Goal: Find specific page/section

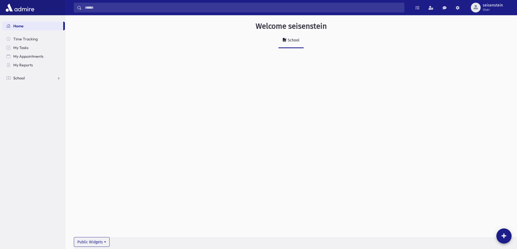
click at [28, 80] on link "School" at bounding box center [33, 78] width 63 height 9
click at [41, 88] on link "Students" at bounding box center [33, 87] width 63 height 9
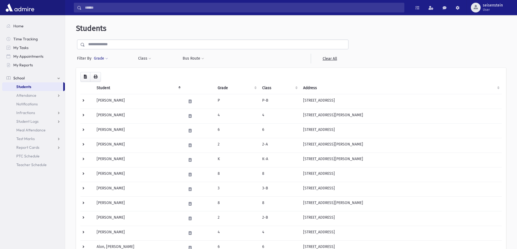
click at [97, 57] on button "Grade" at bounding box center [101, 59] width 15 height 10
click at [117, 77] on ul at bounding box center [125, 74] width 56 height 8
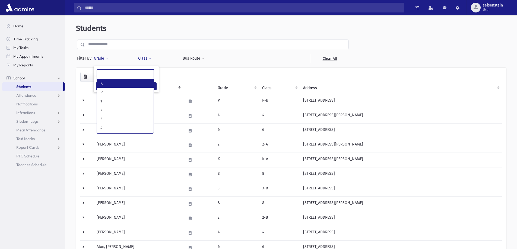
click at [146, 59] on button "Class" at bounding box center [145, 59] width 14 height 10
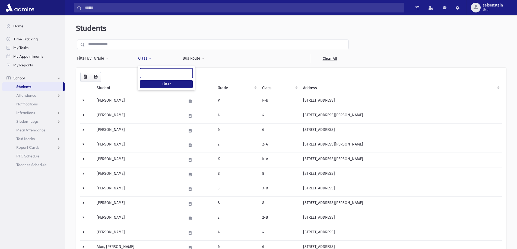
click at [150, 74] on ul at bounding box center [166, 73] width 52 height 8
select select "*"
click at [168, 86] on button "Filter" at bounding box center [166, 84] width 53 height 8
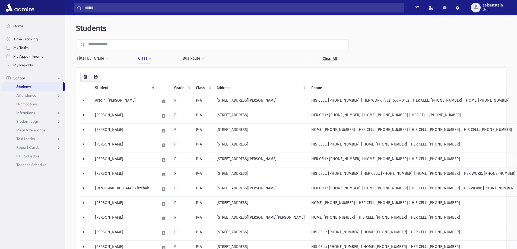
click at [149, 59] on span at bounding box center [149, 58] width 3 height 3
click at [228, 59] on div at bounding box center [246, 59] width 44 height 10
drag, startPoint x: 228, startPoint y: 59, endPoint x: 234, endPoint y: 52, distance: 9.1
click at [231, 56] on div at bounding box center [246, 59] width 44 height 10
